Goal: Information Seeking & Learning: Get advice/opinions

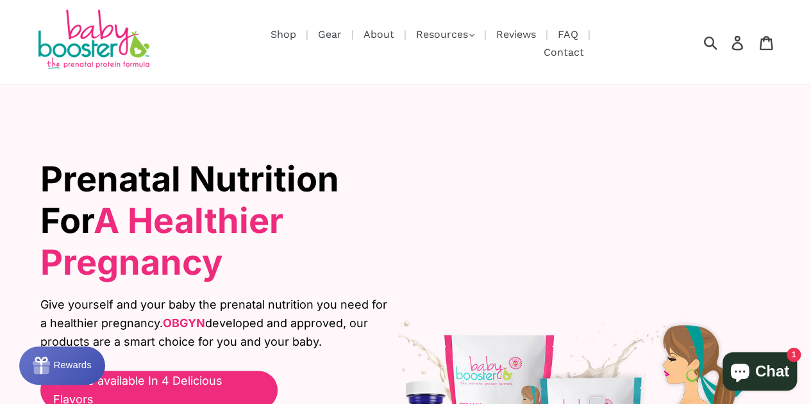
click at [450, 195] on div "Prenatal Nutrition For A Healthier Pregnancy Give yourself and your baby the pr…" at bounding box center [406, 335] width 750 height 396
click at [509, 36] on link "Reviews" at bounding box center [516, 34] width 53 height 16
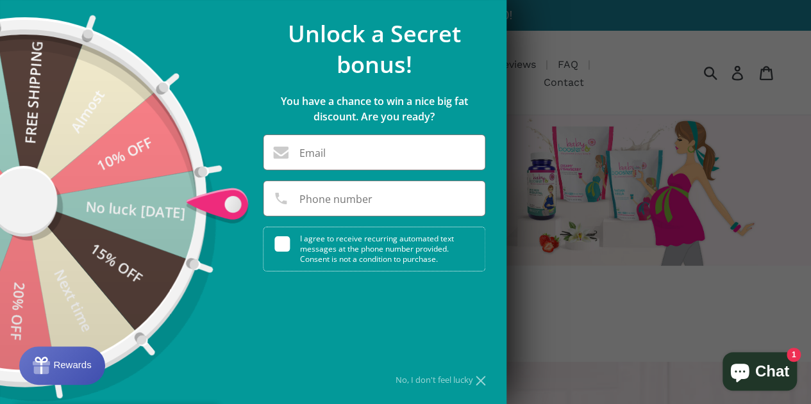
click at [463, 379] on div "No, I don't feel lucky" at bounding box center [374, 380] width 222 height 8
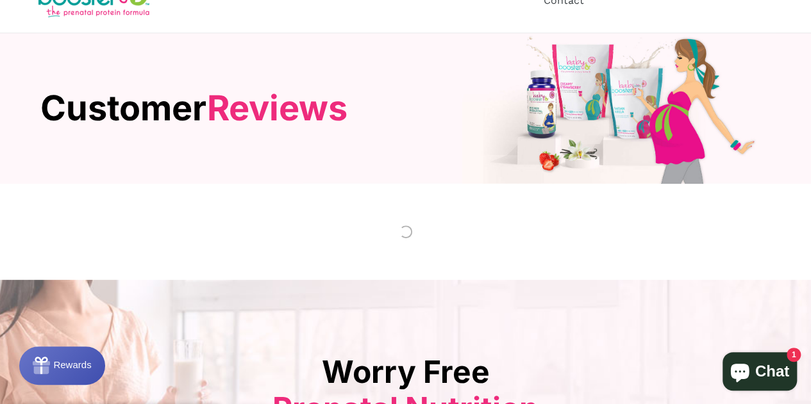
scroll to position [128, 0]
